Goal: Task Accomplishment & Management: Complete application form

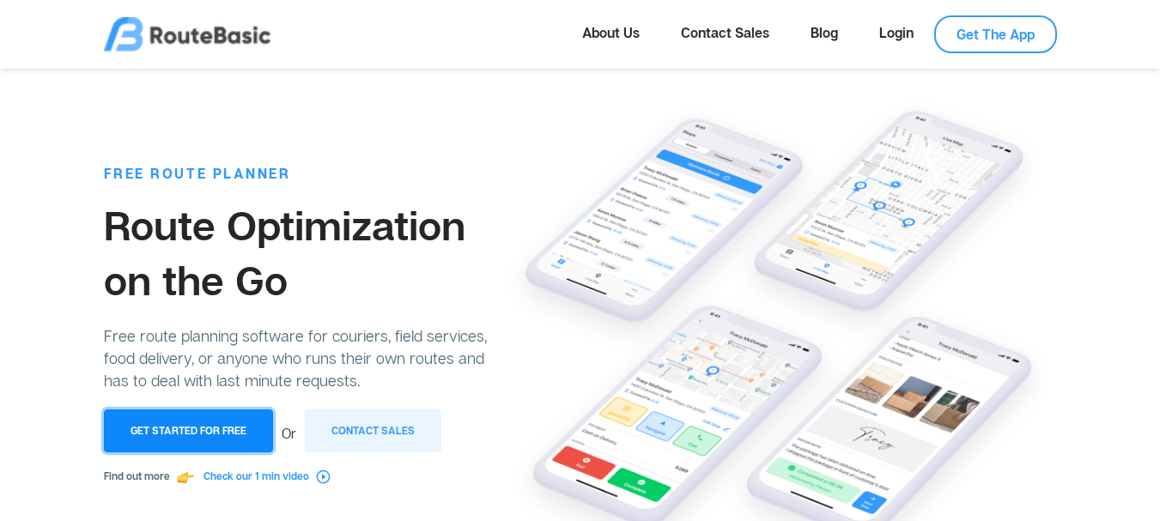
click at [150, 431] on button "Get Started for Free" at bounding box center [188, 431] width 169 height 43
